Goal: Find specific page/section: Find specific page/section

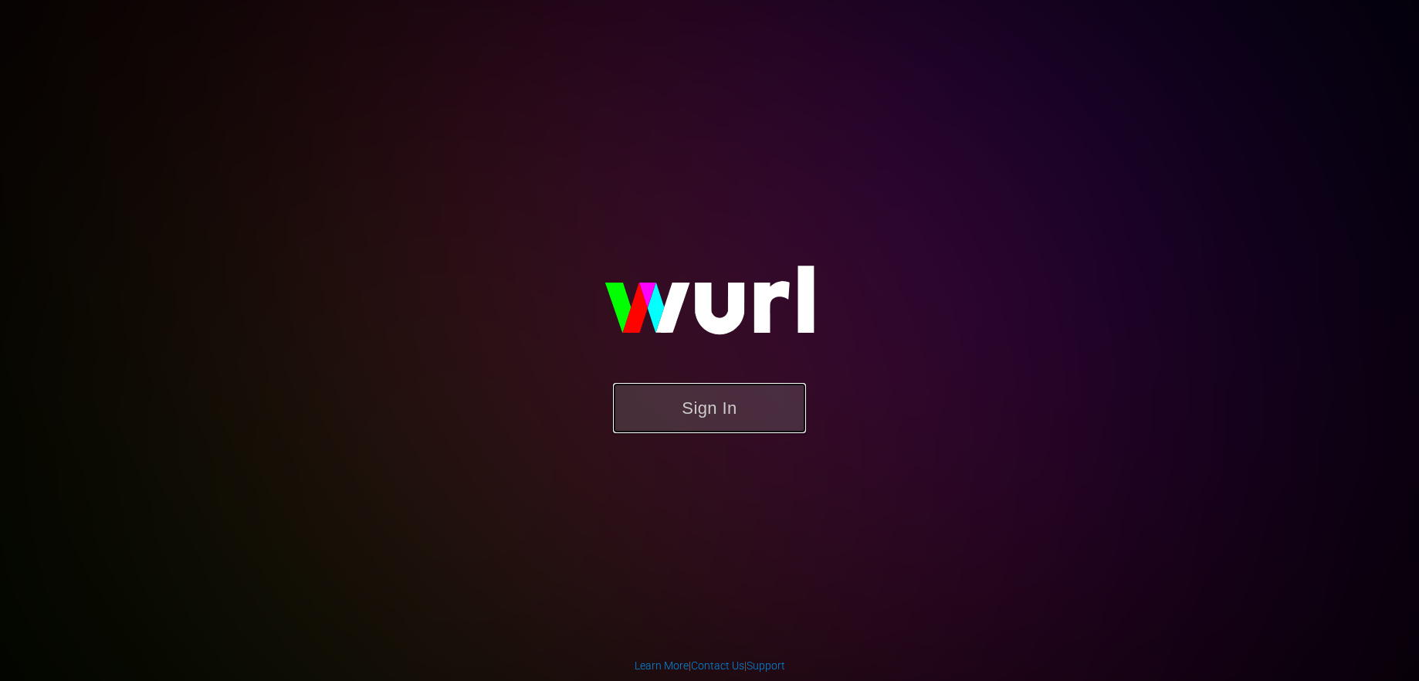
click at [740, 409] on button "Sign In" at bounding box center [709, 408] width 193 height 50
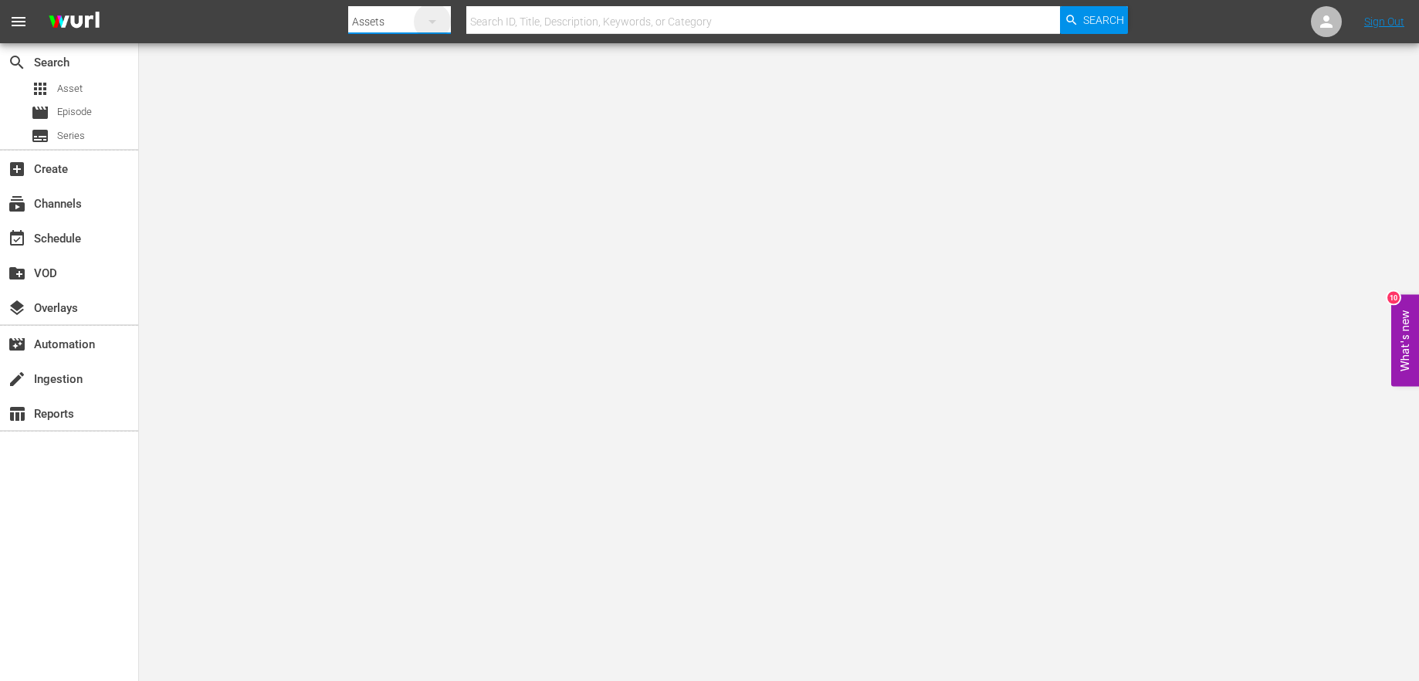
click at [441, 21] on icon "button" at bounding box center [432, 21] width 19 height 19
click at [416, 66] on div "Channels" at bounding box center [398, 64] width 62 height 25
click at [80, 208] on div "subscriptions Channels" at bounding box center [43, 202] width 86 height 14
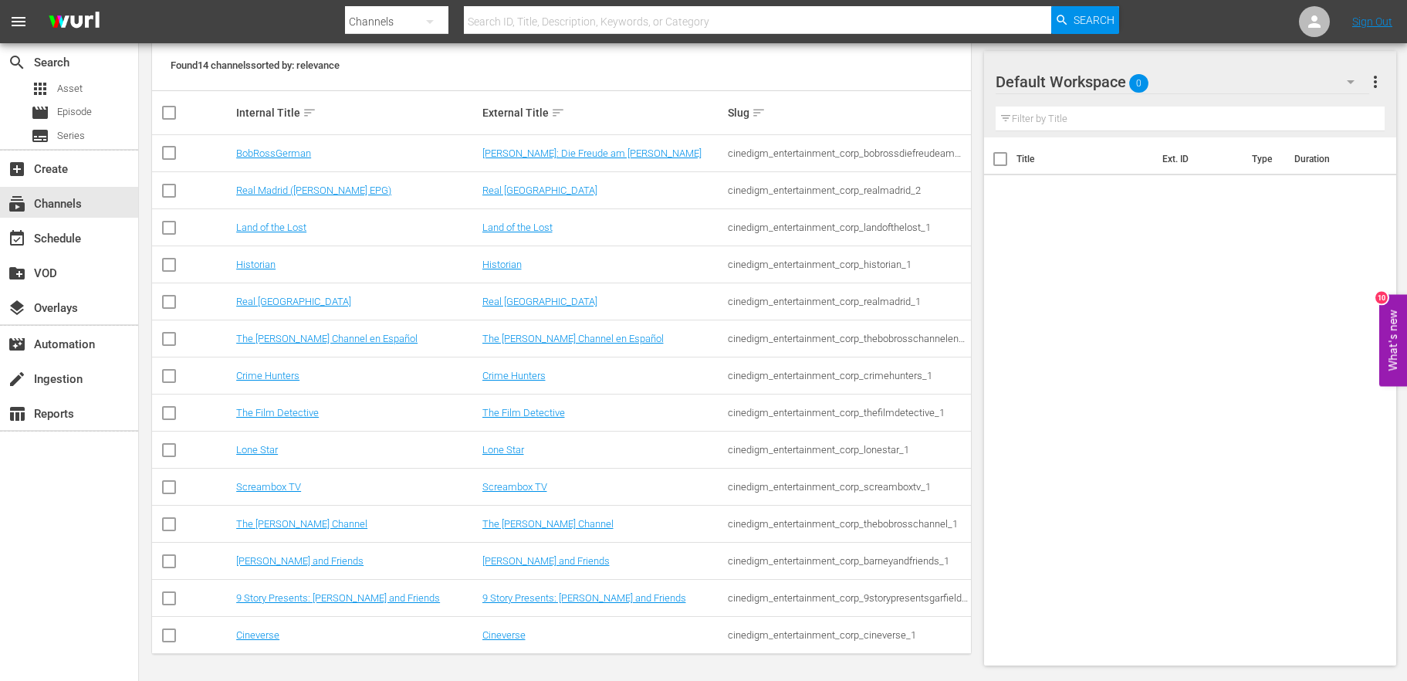
scroll to position [224, 0]
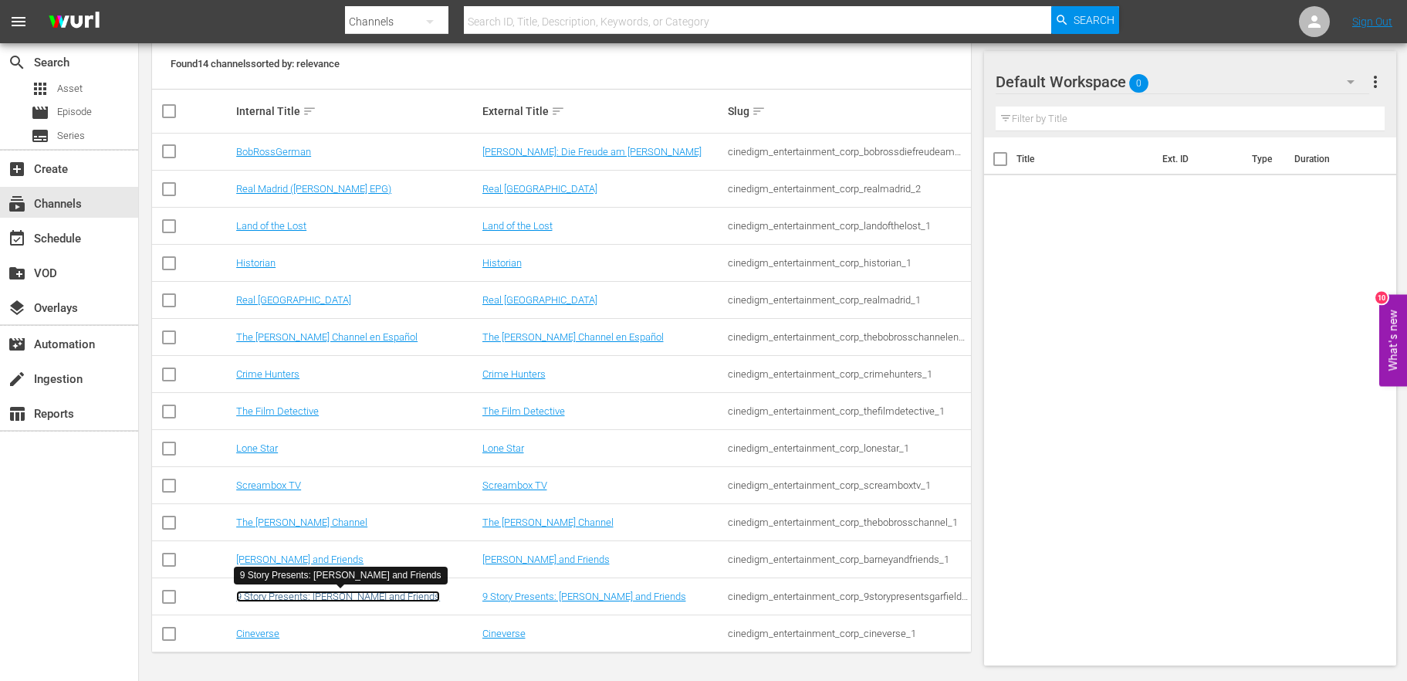
click at [342, 599] on link "9 Story Presents: [PERSON_NAME] and Friends" at bounding box center [338, 596] width 204 height 12
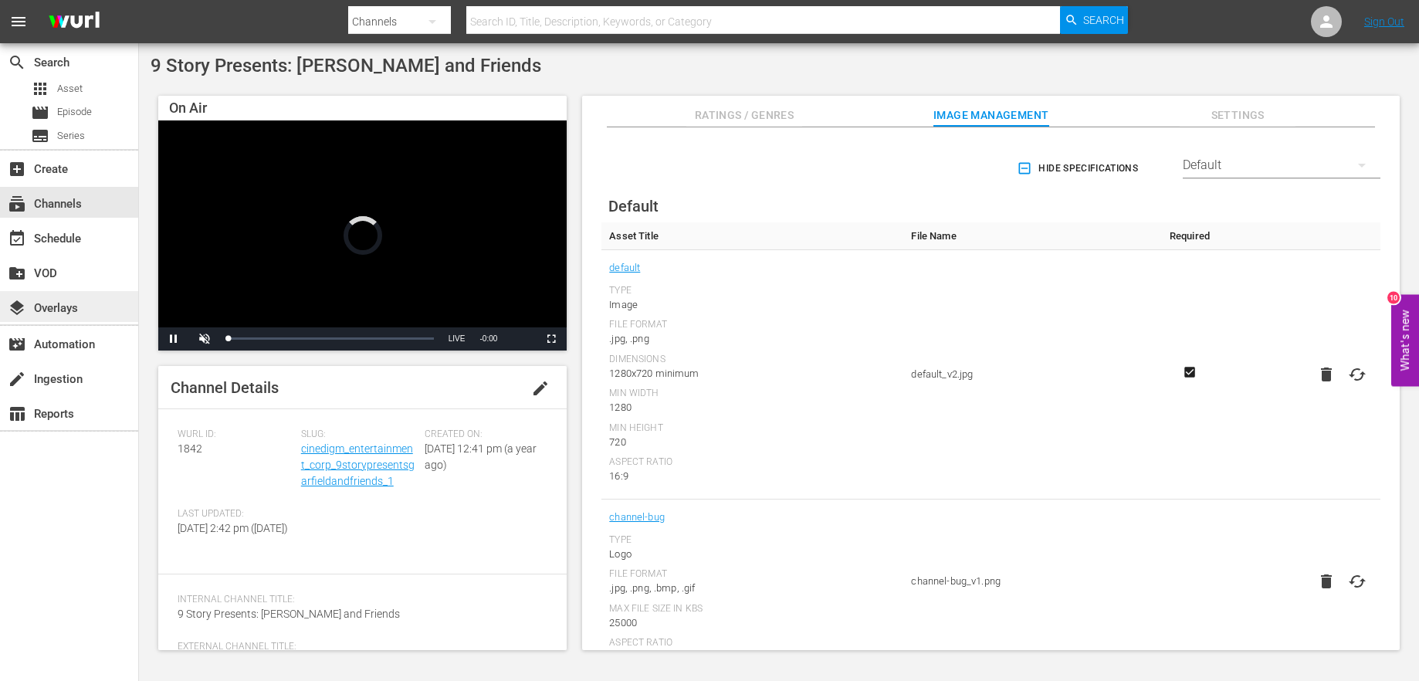
click at [69, 306] on div "layers Overlays" at bounding box center [43, 306] width 86 height 14
